Goal: Task Accomplishment & Management: Manage account settings

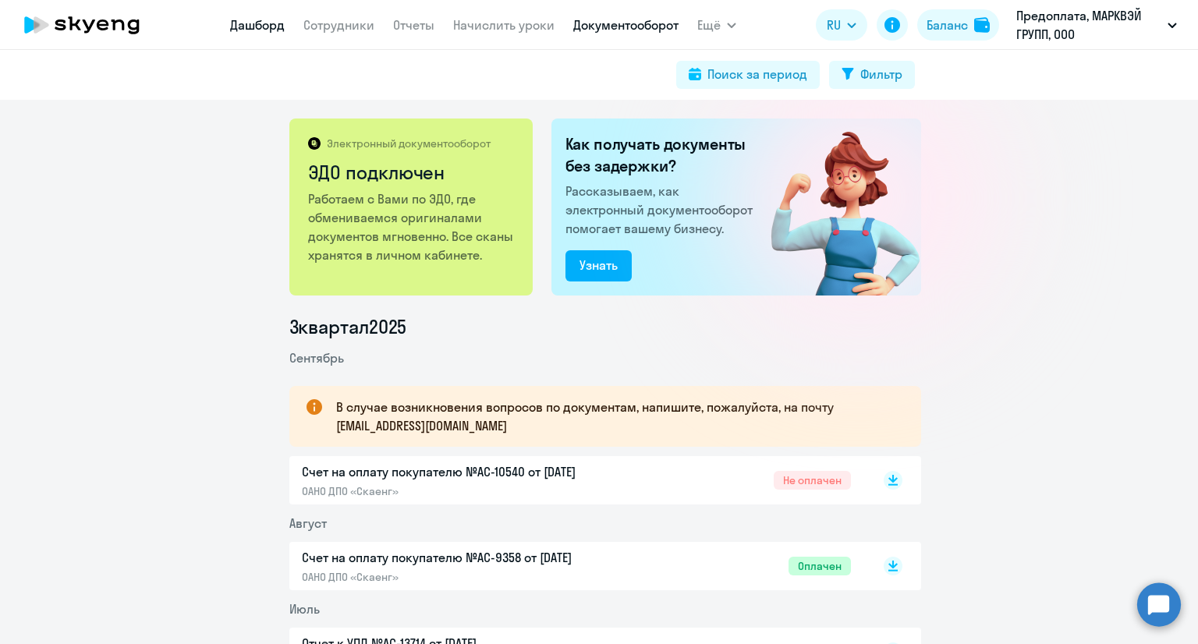
click at [270, 30] on link "Дашборд" at bounding box center [257, 25] width 55 height 16
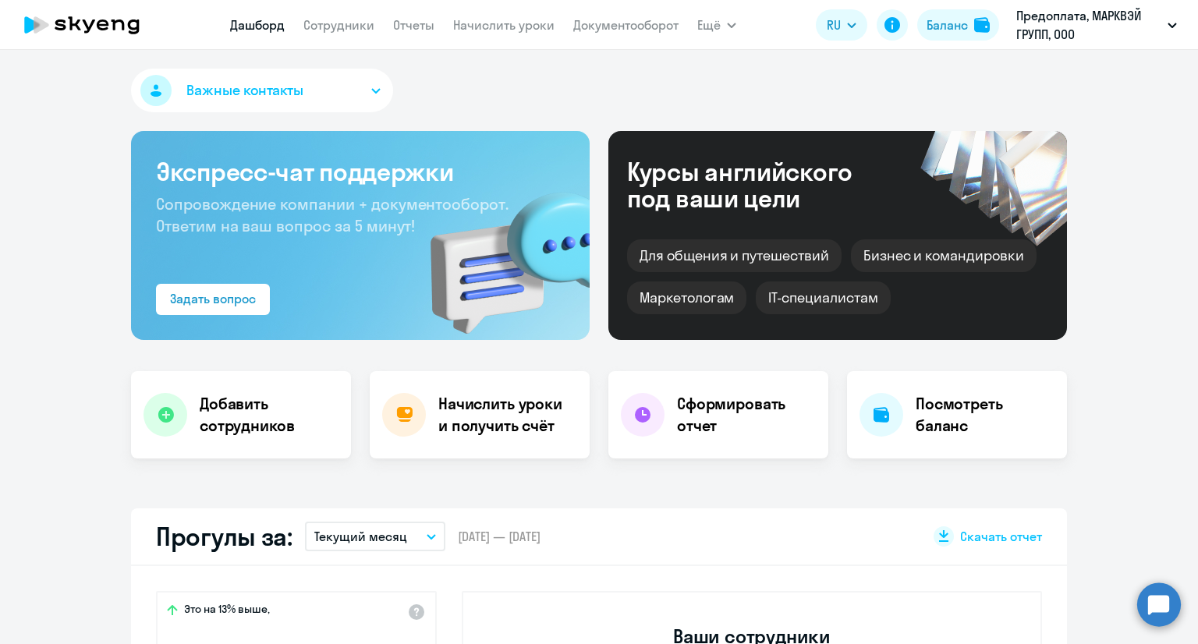
select select "30"
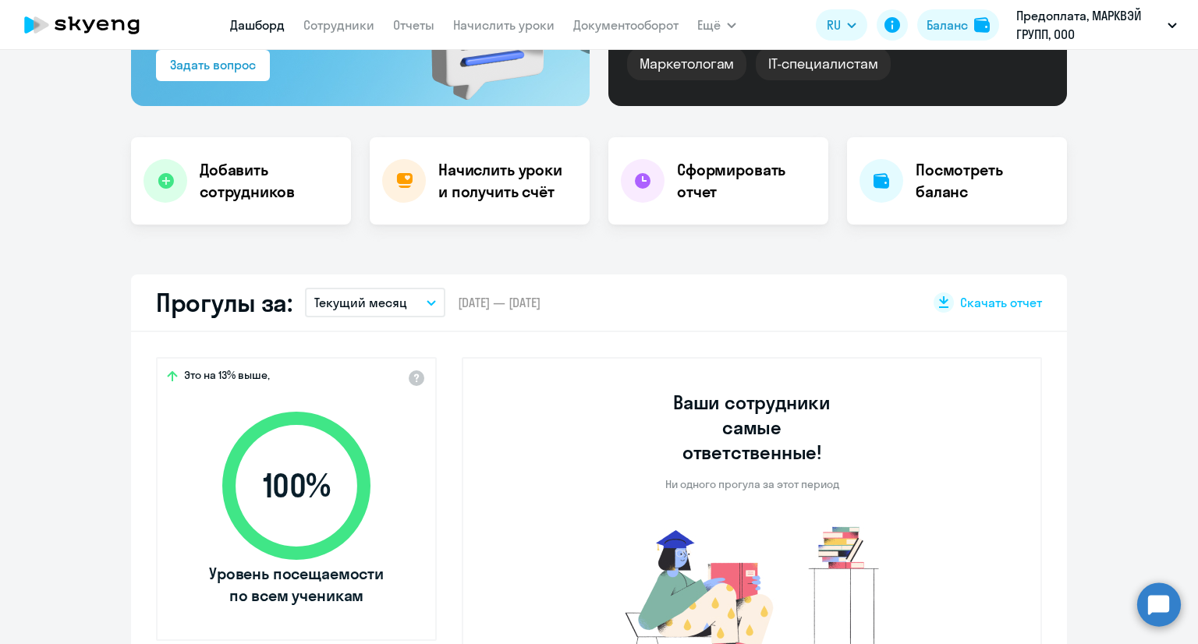
click at [431, 299] on button "Текущий месяц" at bounding box center [375, 303] width 140 height 30
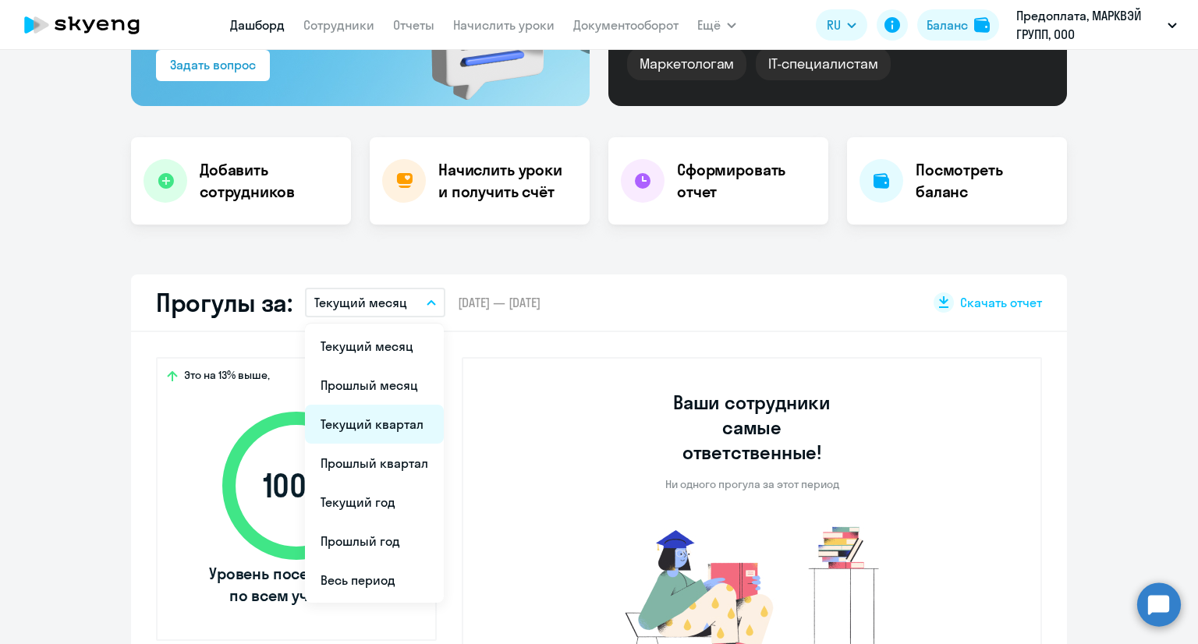
click at [392, 423] on li "Текущий квартал" at bounding box center [374, 424] width 139 height 39
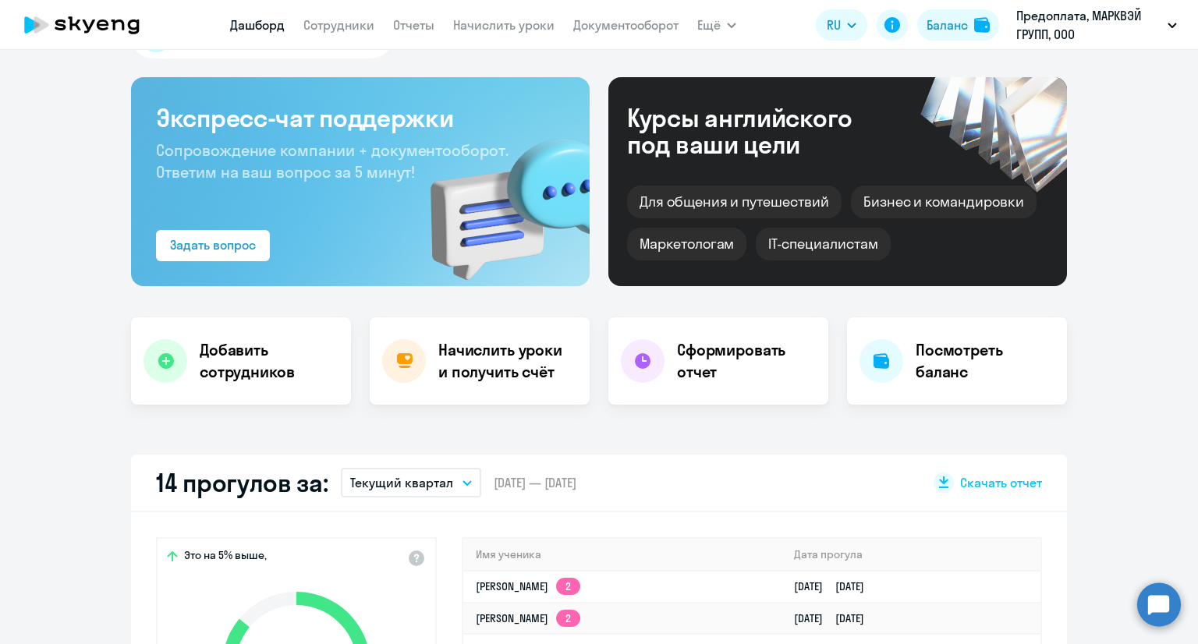
scroll to position [0, 0]
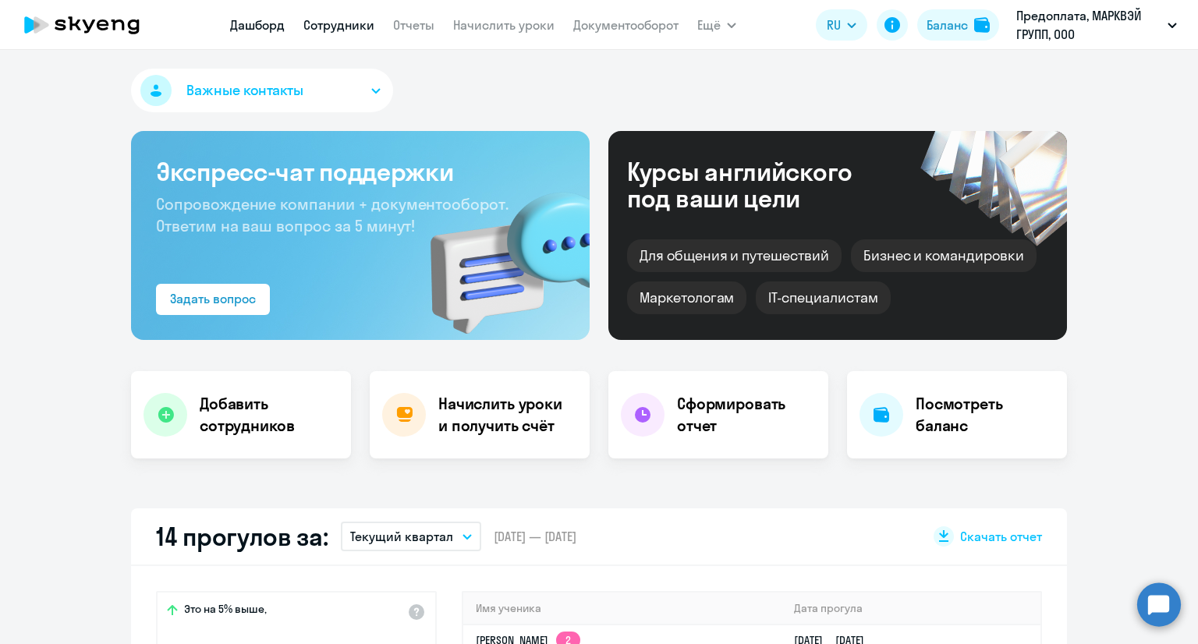
click at [349, 27] on link "Сотрудники" at bounding box center [338, 25] width 71 height 16
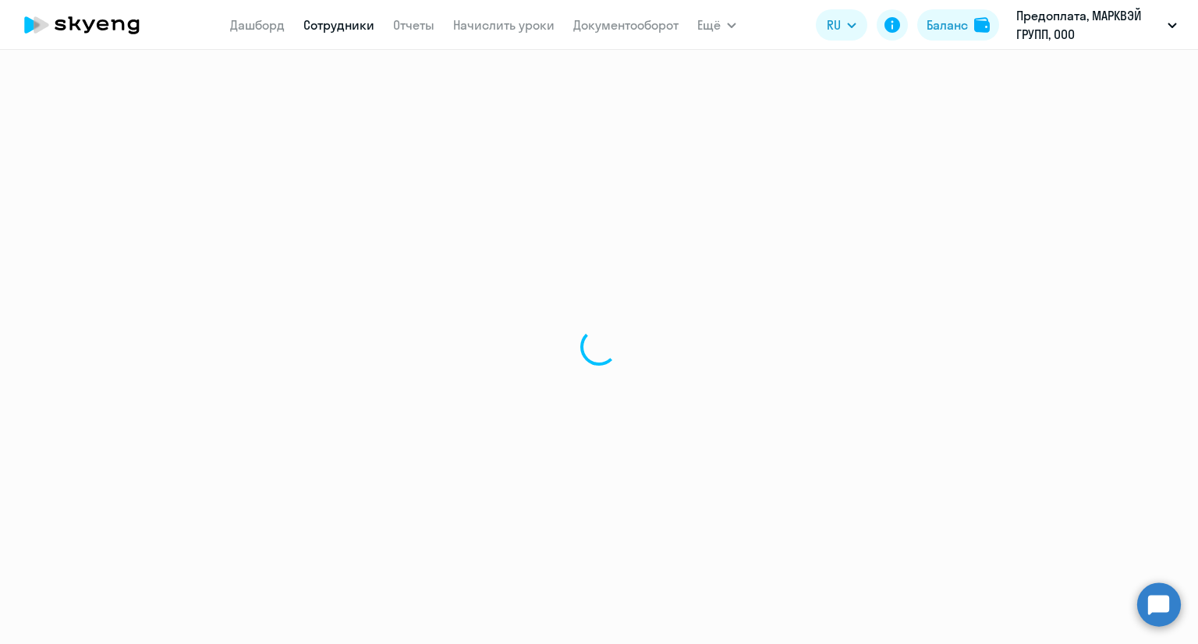
select select "30"
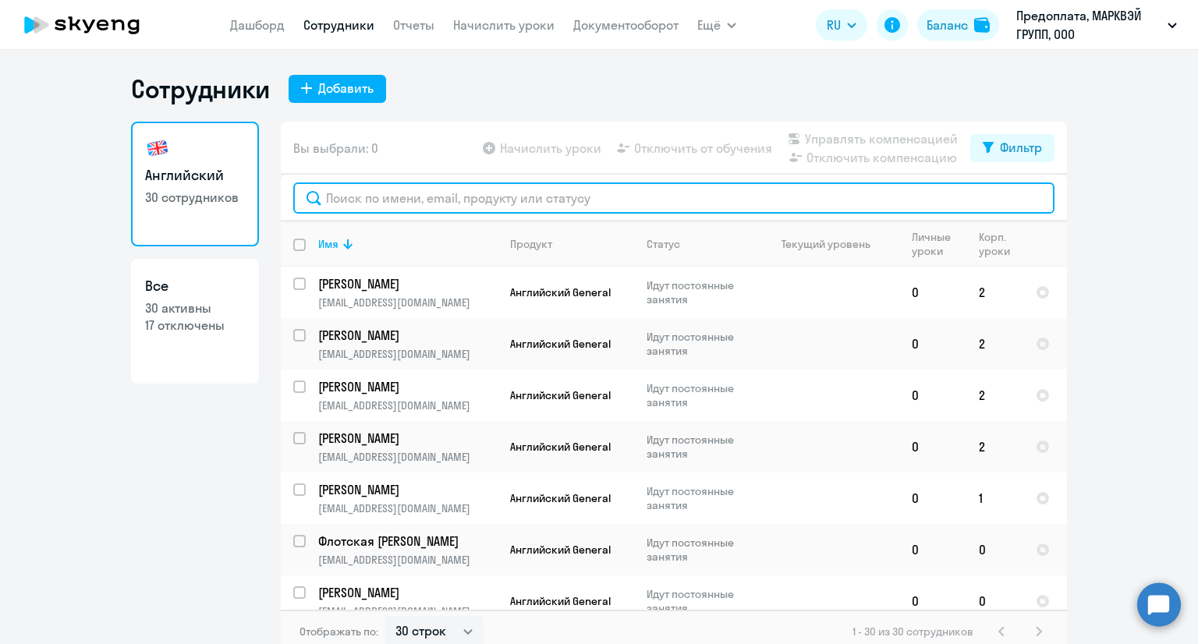
click at [446, 200] on input "text" at bounding box center [673, 198] width 761 height 31
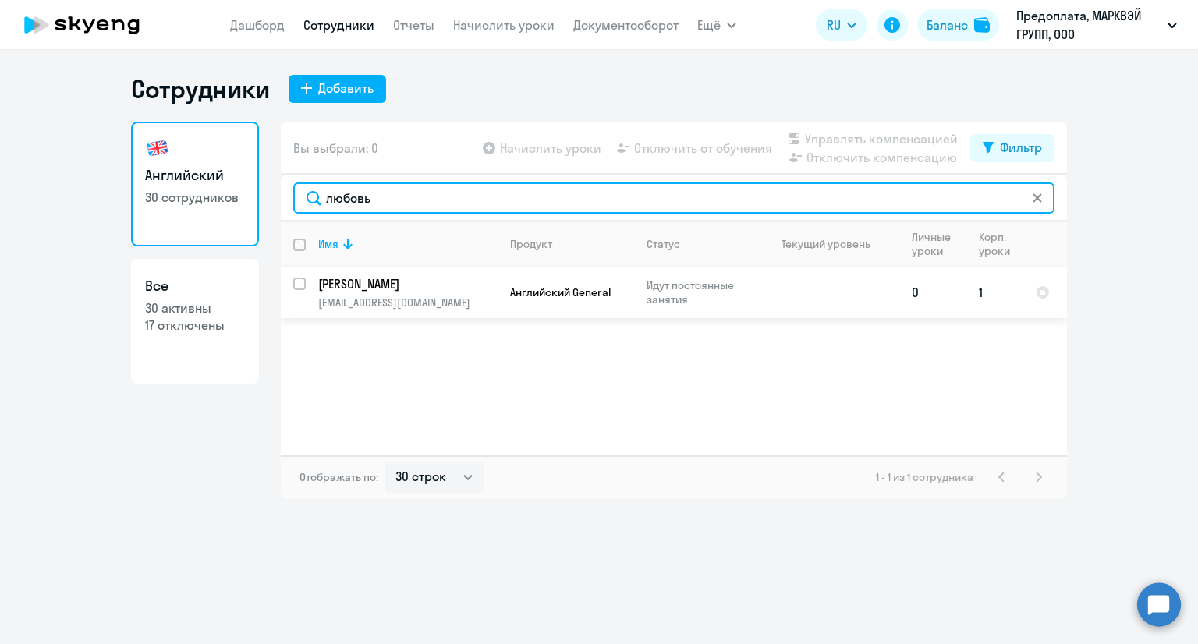
type input "любовь"
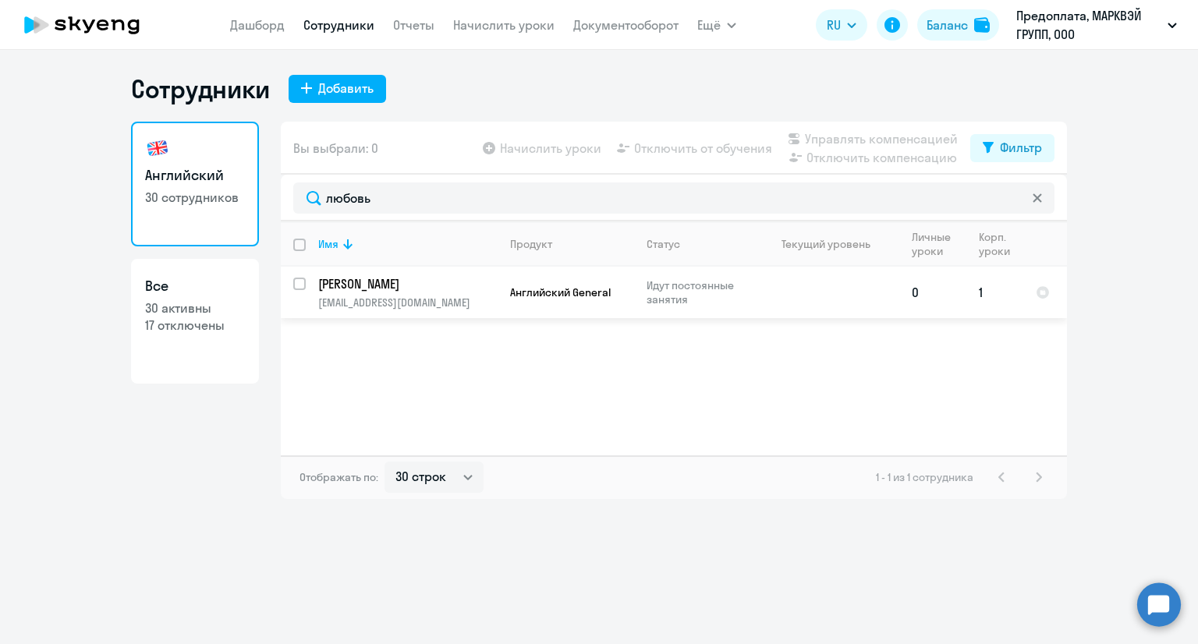
click at [296, 291] on input "select row 41888920" at bounding box center [308, 293] width 31 height 31
checkbox input "true"
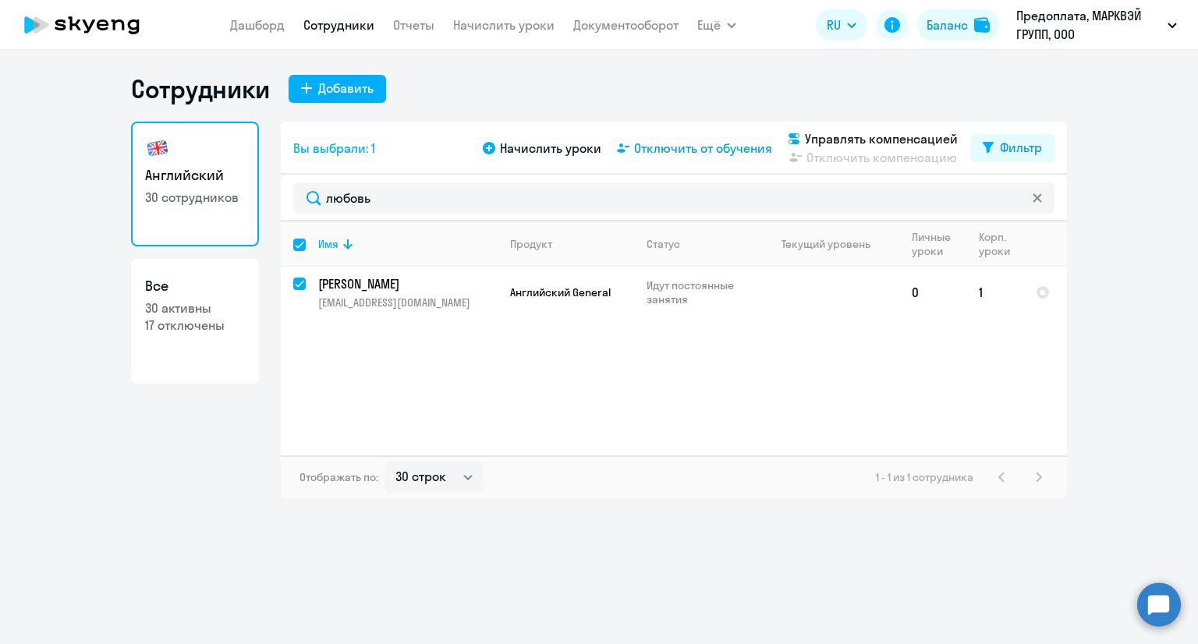
click at [704, 151] on span "Отключить от обучения" at bounding box center [703, 148] width 138 height 19
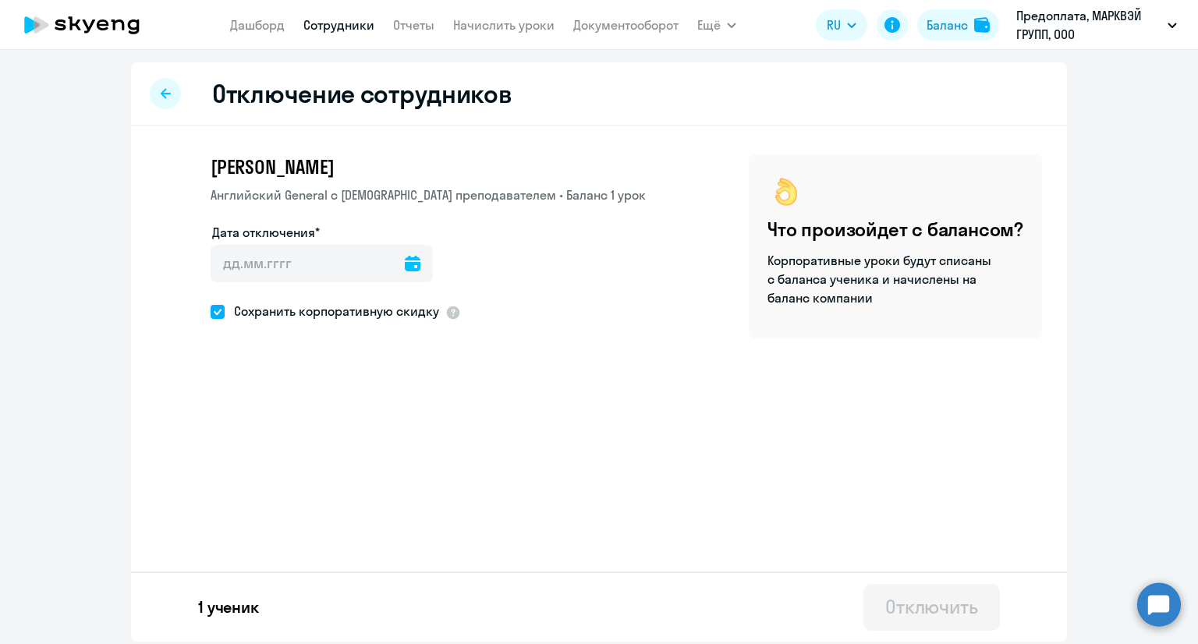
click at [405, 263] on icon at bounding box center [413, 264] width 16 height 16
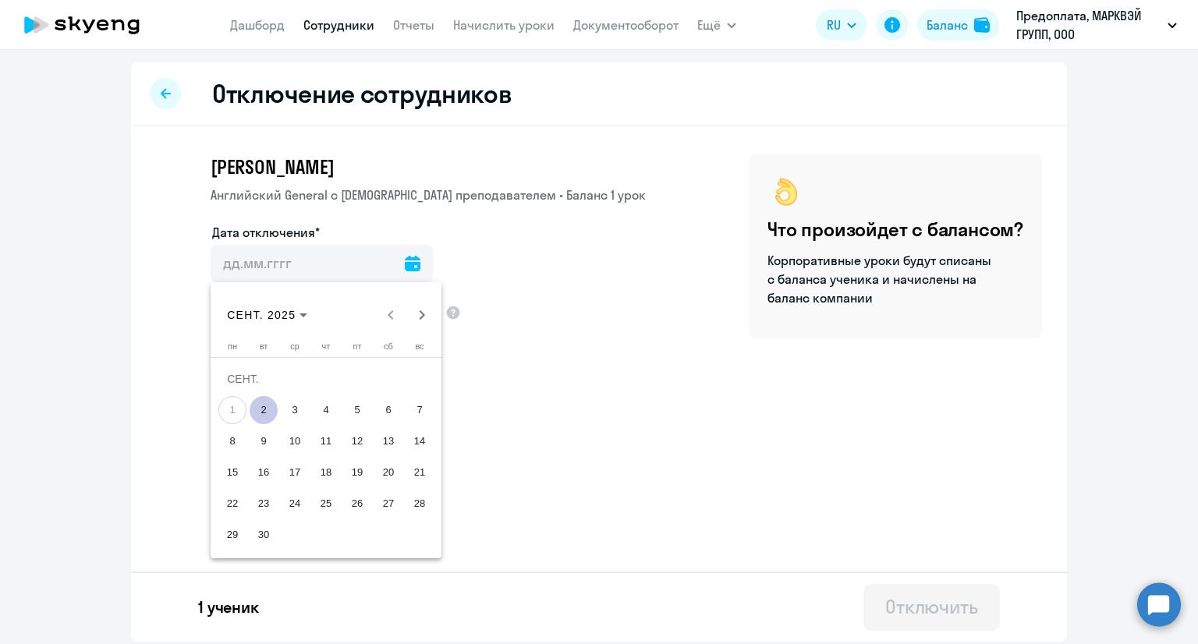
click at [273, 409] on span "2" at bounding box center [264, 410] width 28 height 28
type input "[DATE]"
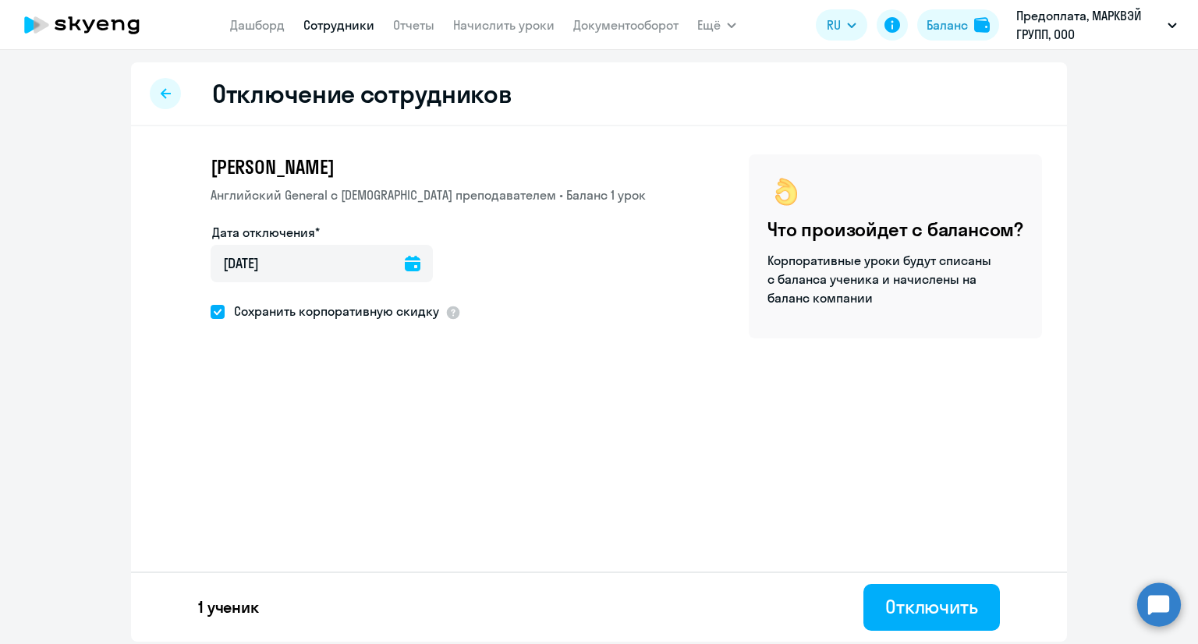
click at [225, 313] on span "Сохранить корпоративную скидку" at bounding box center [332, 311] width 214 height 19
click at [211, 312] on input "Сохранить корпоративную скидку" at bounding box center [210, 311] width 1 height 1
checkbox input "false"
click at [942, 603] on div "Отключить" at bounding box center [931, 606] width 93 height 25
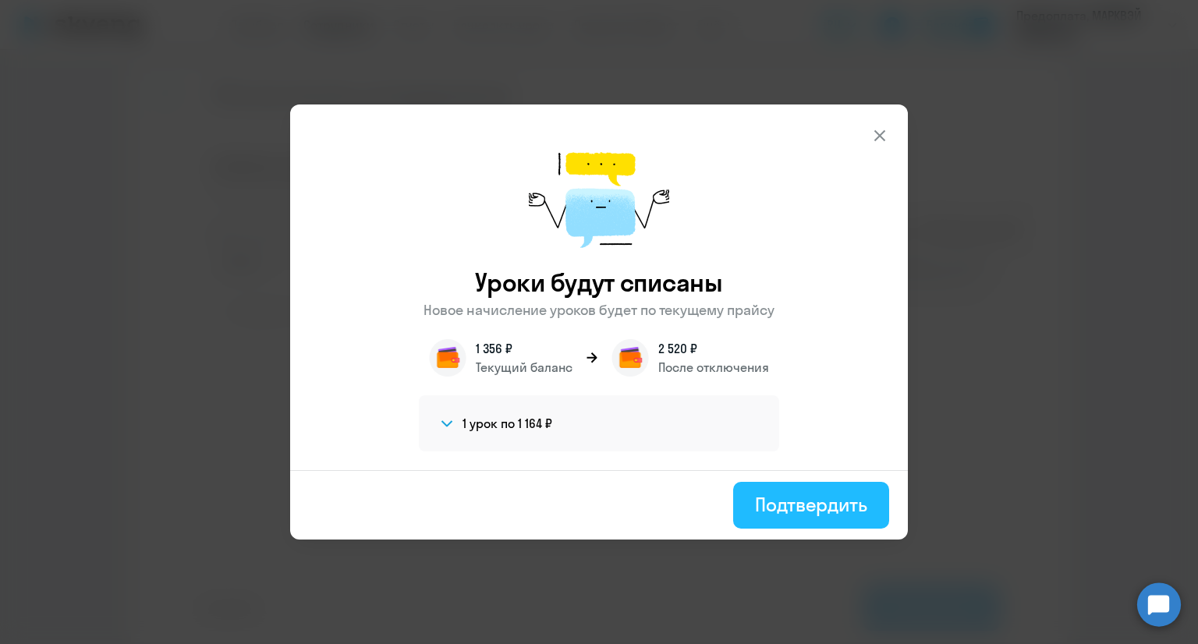
click at [838, 503] on div "Подтвердить" at bounding box center [811, 504] width 112 height 25
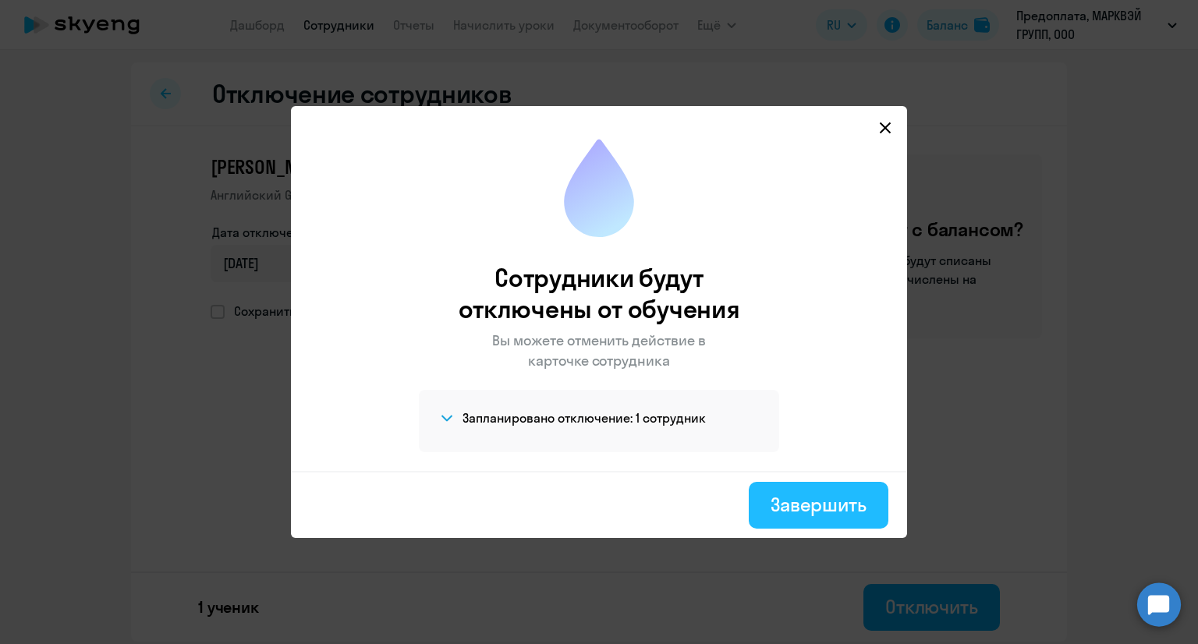
click at [832, 505] on div "Завершить" at bounding box center [819, 504] width 96 height 25
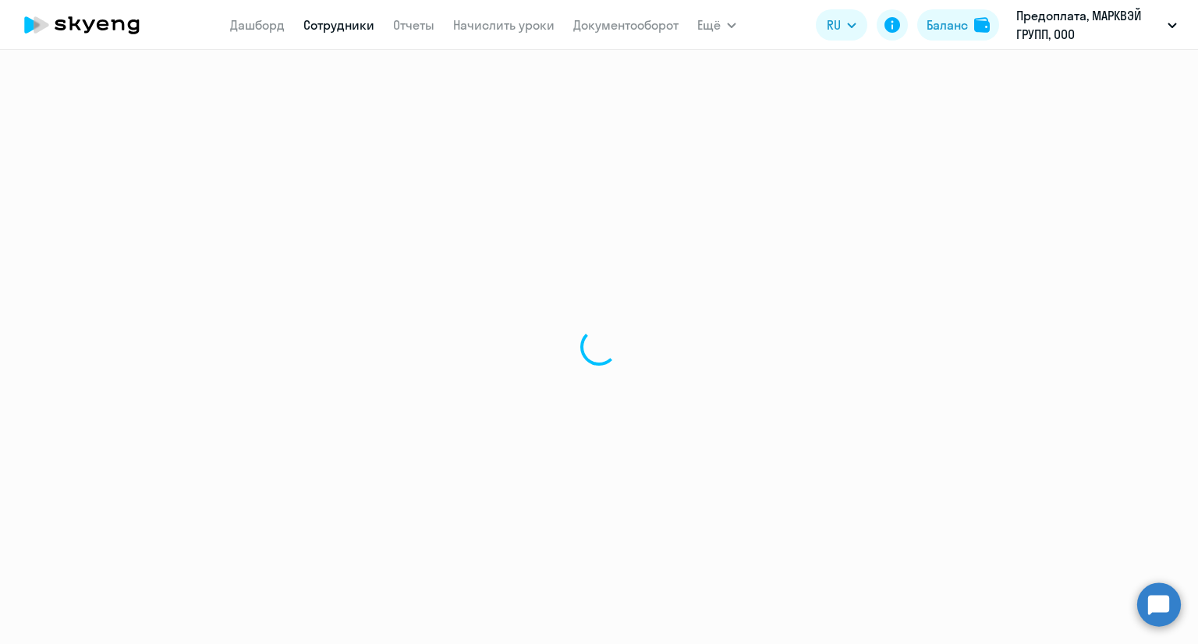
select select "30"
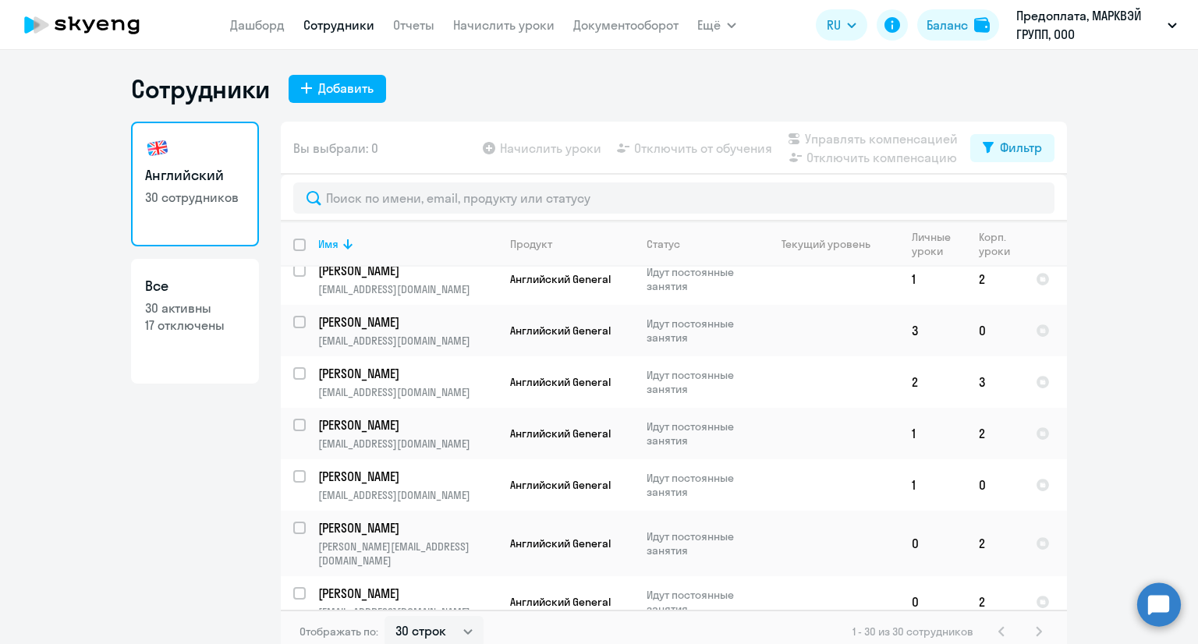
scroll to position [1210, 0]
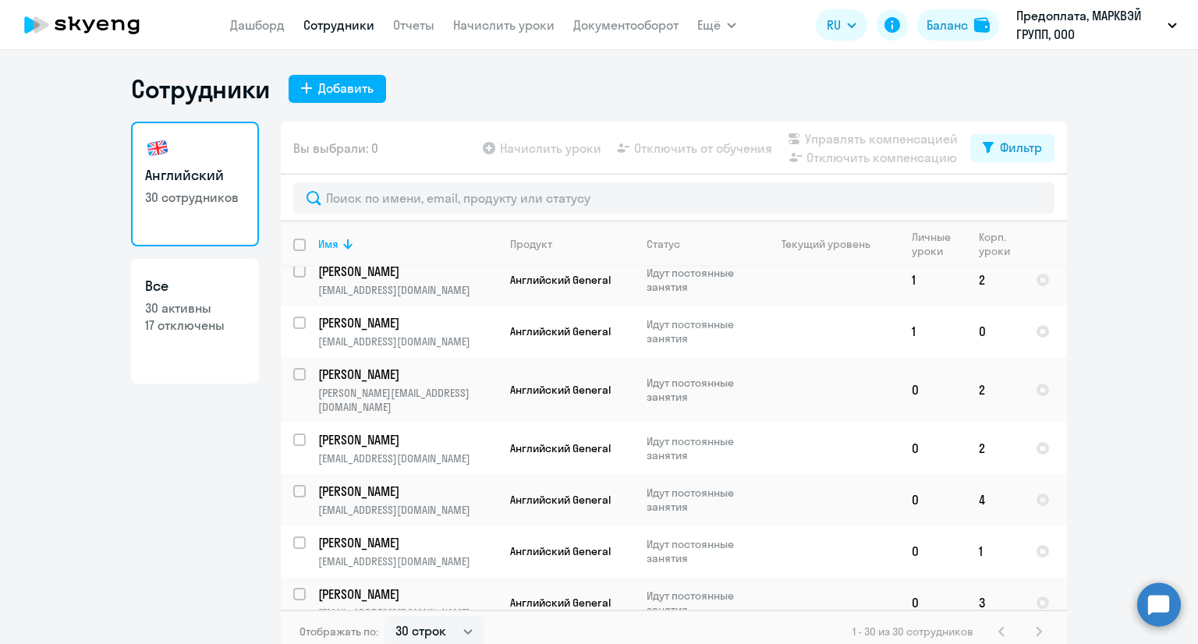
click at [117, 27] on icon at bounding box center [81, 24] width 137 height 39
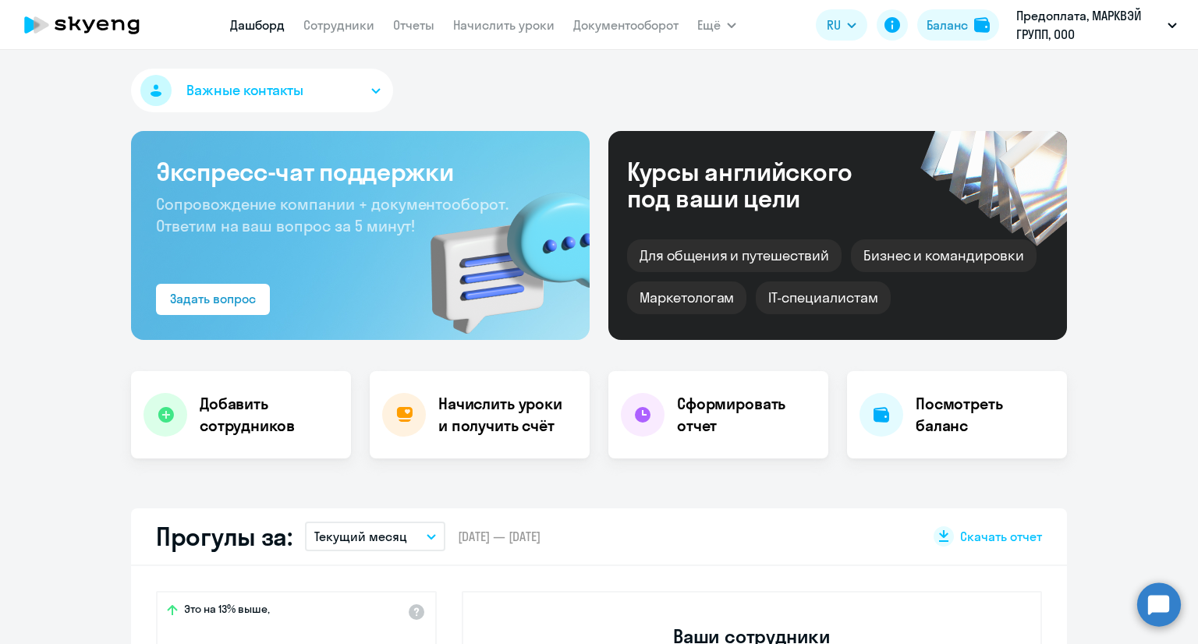
select select "30"
click at [324, 23] on link "Сотрудники" at bounding box center [338, 25] width 71 height 16
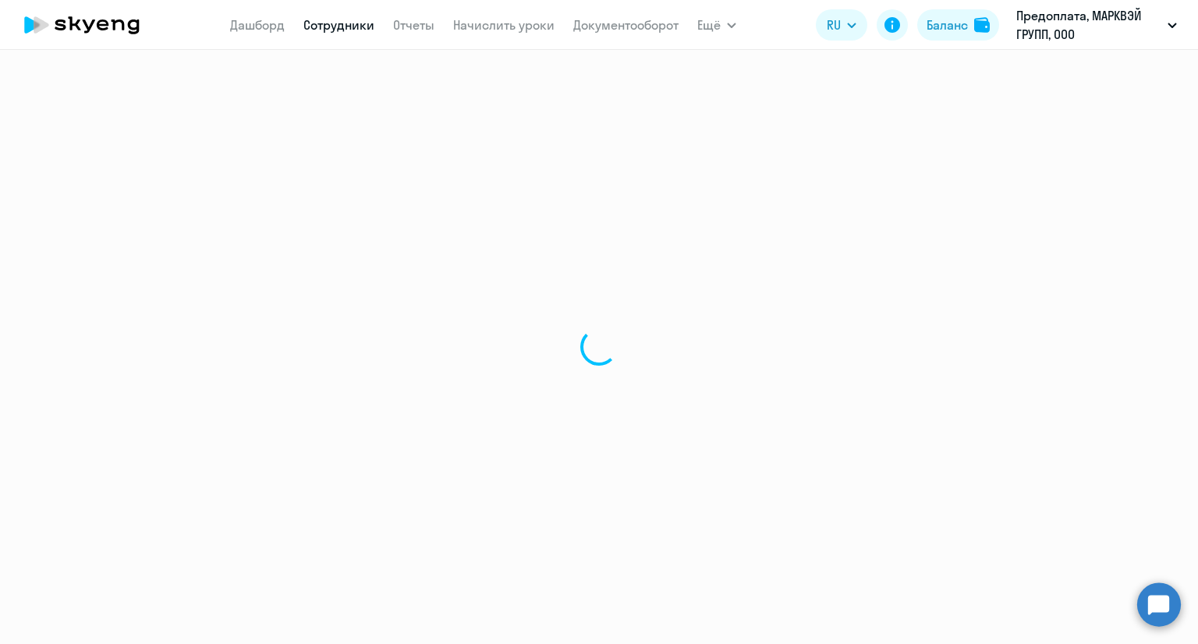
select select "30"
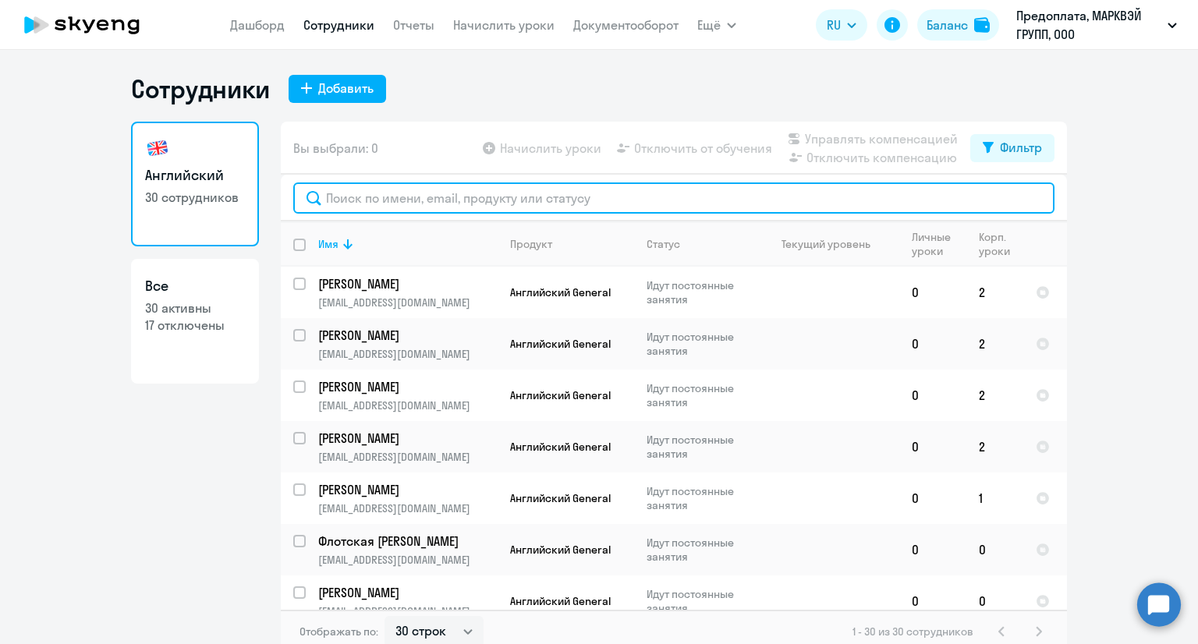
click at [468, 207] on input "text" at bounding box center [673, 198] width 761 height 31
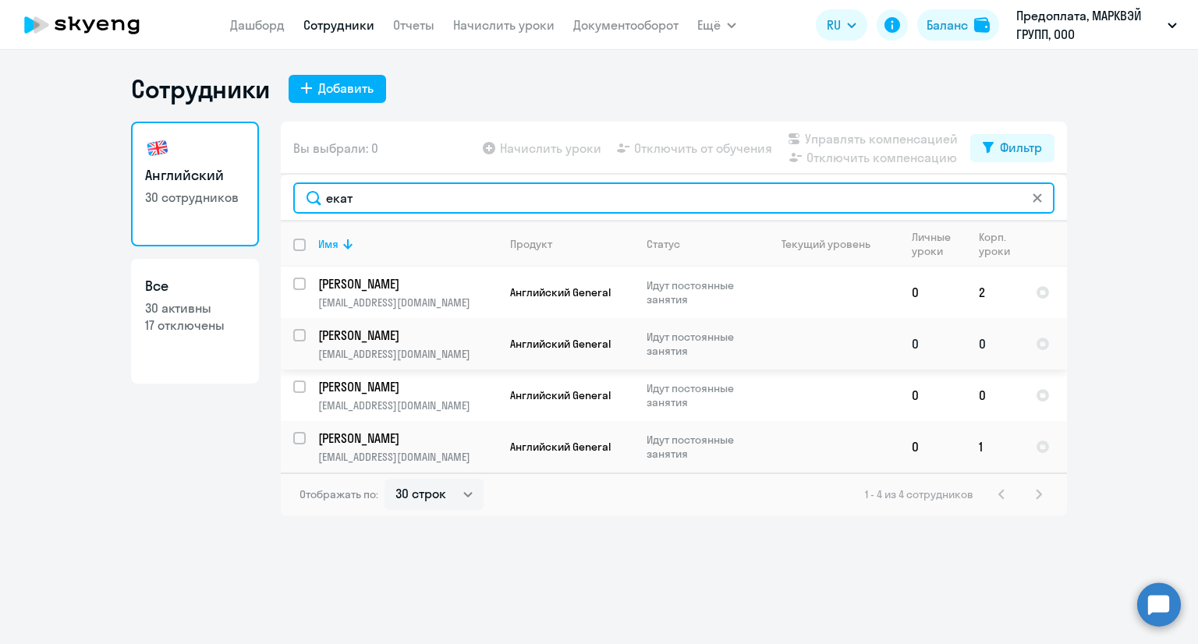
type input "екат"
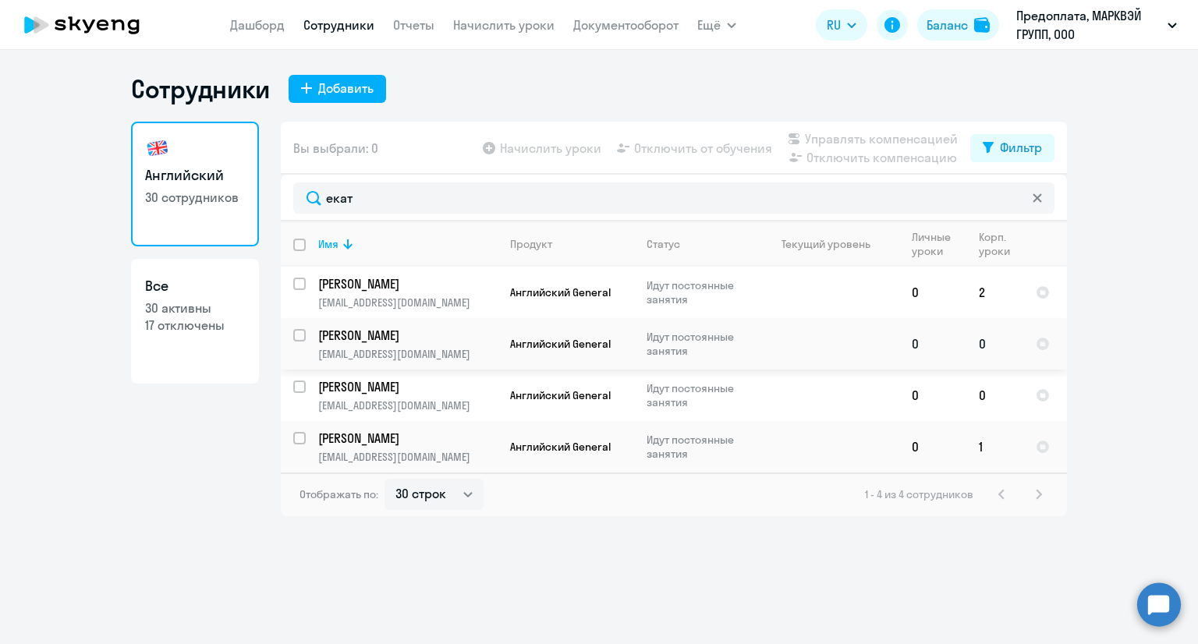
click at [298, 336] on input "select row 42111789" at bounding box center [308, 344] width 31 height 31
checkbox input "true"
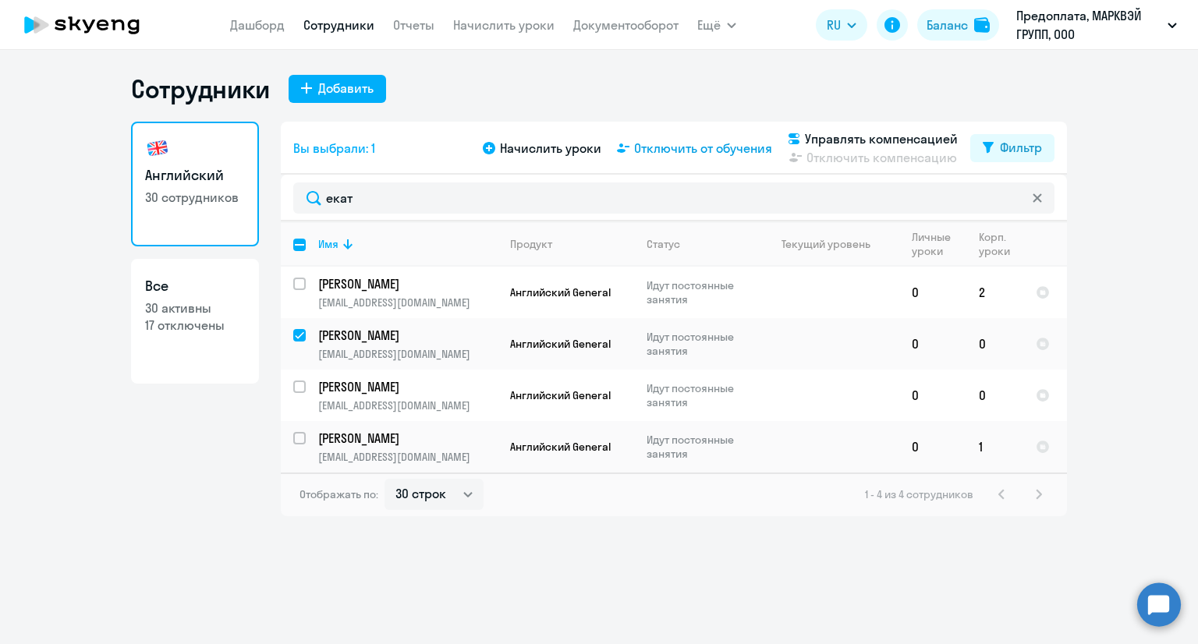
click at [669, 151] on span "Отключить от обучения" at bounding box center [703, 148] width 138 height 19
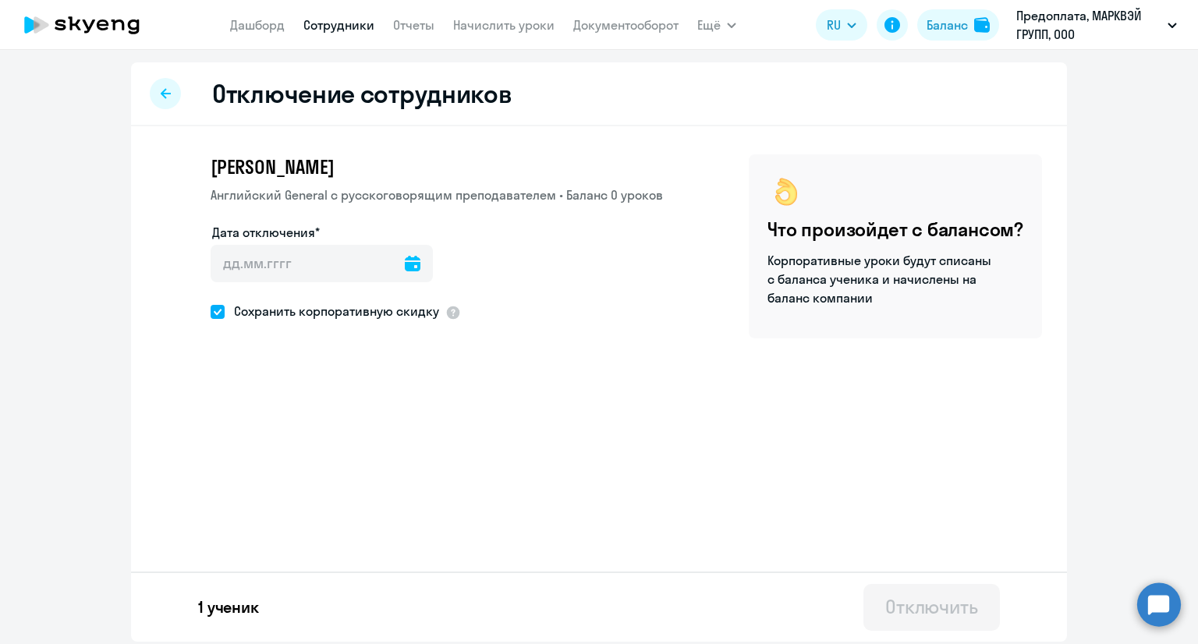
click at [253, 324] on div "[PERSON_NAME] [DEMOGRAPHIC_DATA] General с [DEMOGRAPHIC_DATA] преподавателем • …" at bounding box center [409, 246] width 507 height 184
click at [258, 316] on span "Сохранить корпоративную скидку" at bounding box center [332, 311] width 214 height 19
click at [211, 312] on input "Сохранить корпоративную скидку" at bounding box center [210, 311] width 1 height 1
checkbox input "false"
click at [405, 266] on icon at bounding box center [413, 264] width 16 height 16
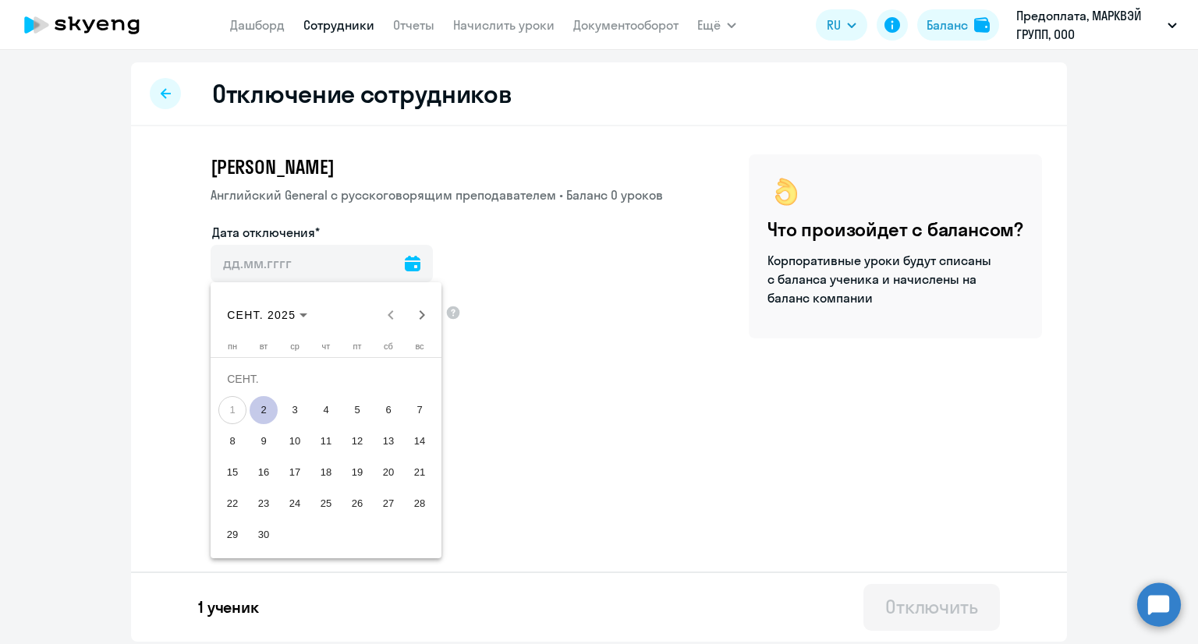
click at [259, 402] on span "2" at bounding box center [264, 410] width 28 height 28
type input "[DATE]"
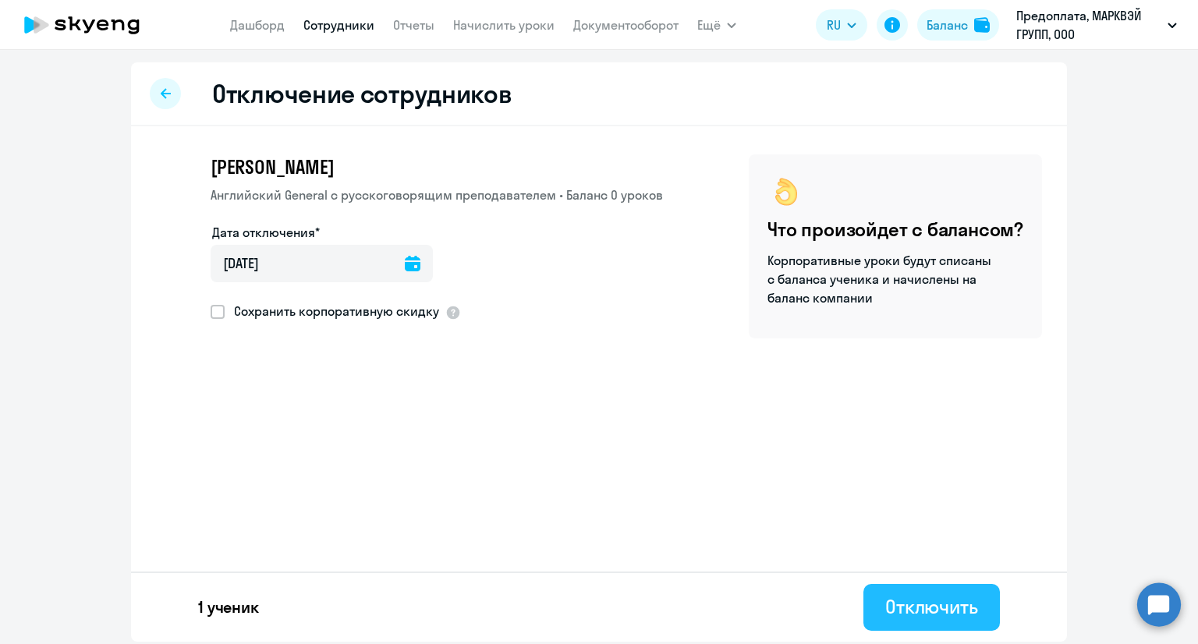
click at [931, 600] on div "Отключить" at bounding box center [931, 606] width 93 height 25
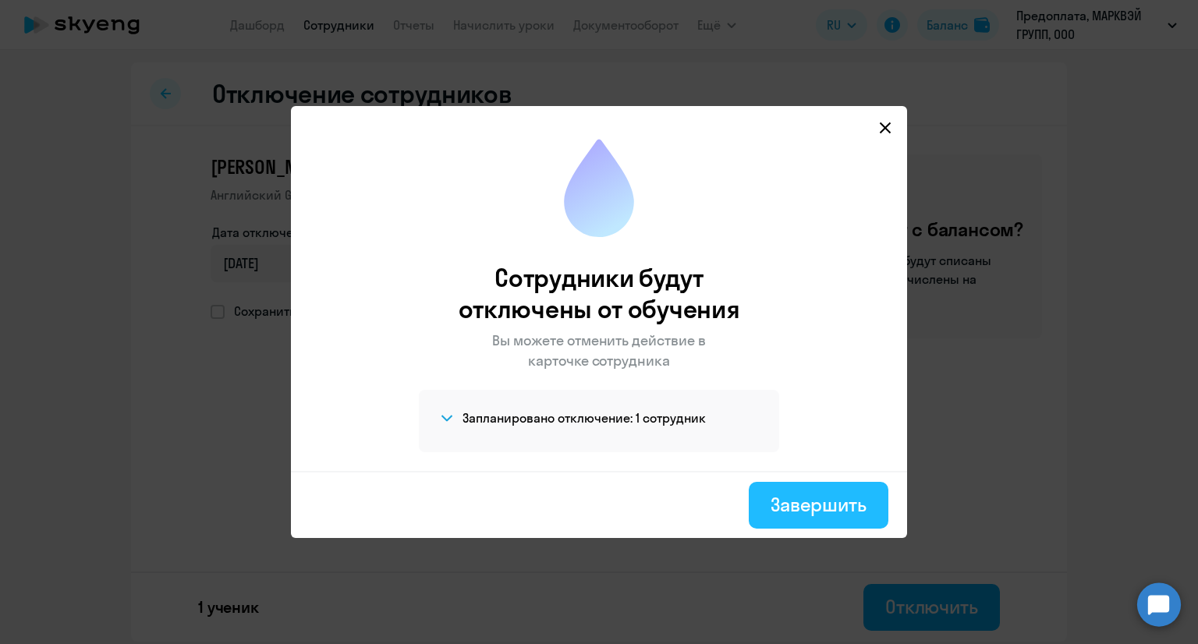
click at [834, 509] on div "Завершить" at bounding box center [819, 504] width 96 height 25
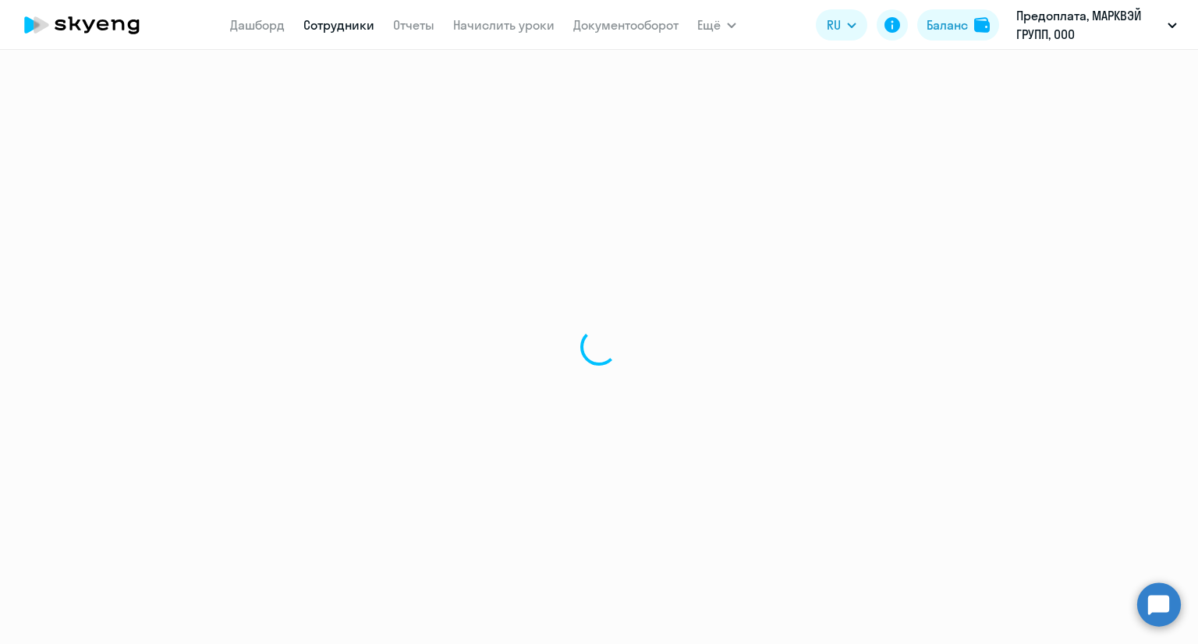
select select "30"
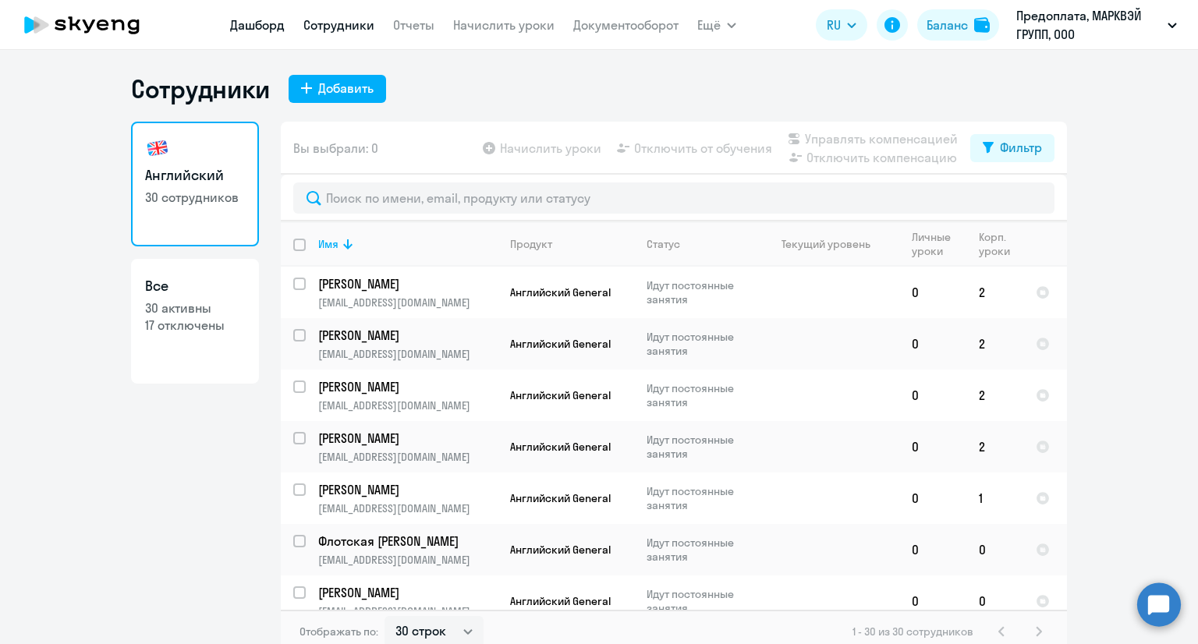
click at [259, 22] on link "Дашборд" at bounding box center [257, 25] width 55 height 16
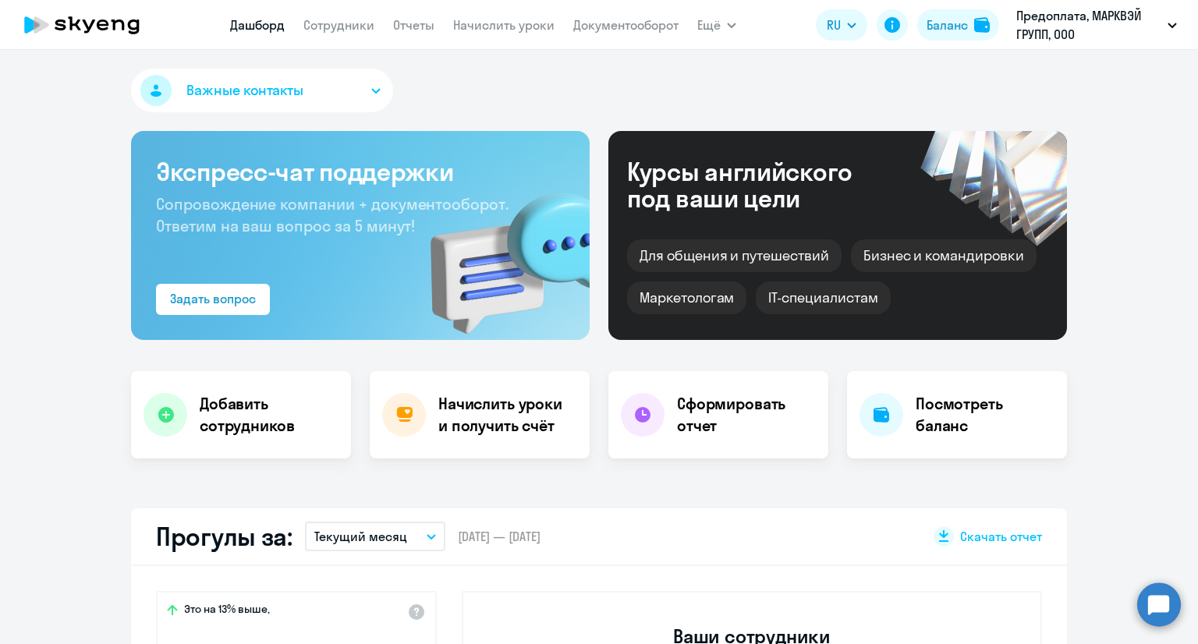
select select "30"
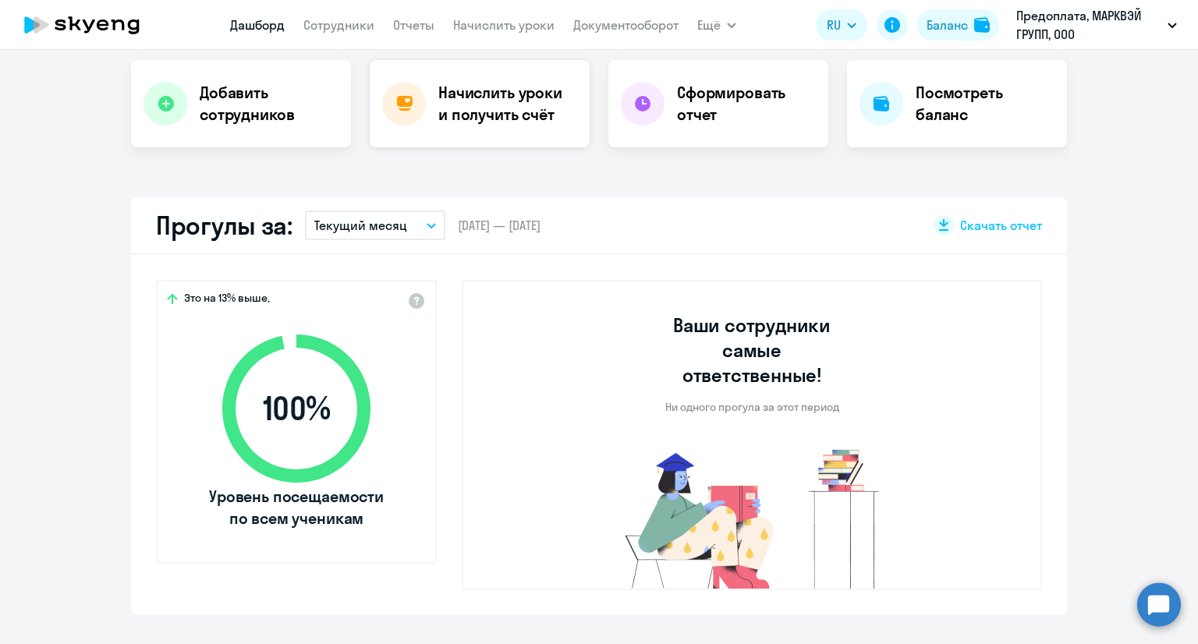
scroll to position [312, 0]
